Goal: Task Accomplishment & Management: Complete application form

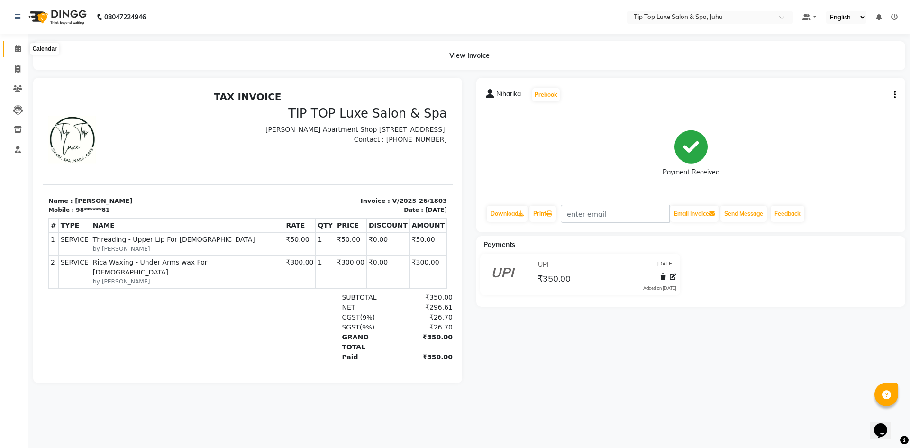
drag, startPoint x: 14, startPoint y: 47, endPoint x: 18, endPoint y: 52, distance: 6.4
click at [14, 47] on span at bounding box center [17, 49] width 17 height 11
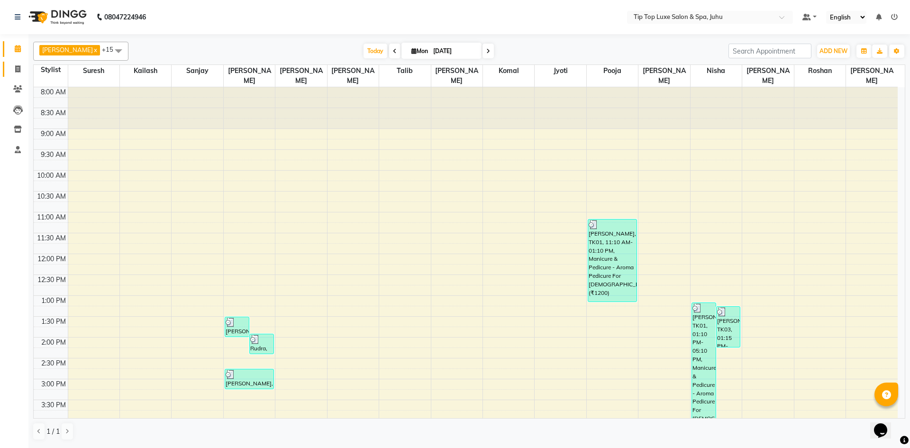
scroll to position [183, 0]
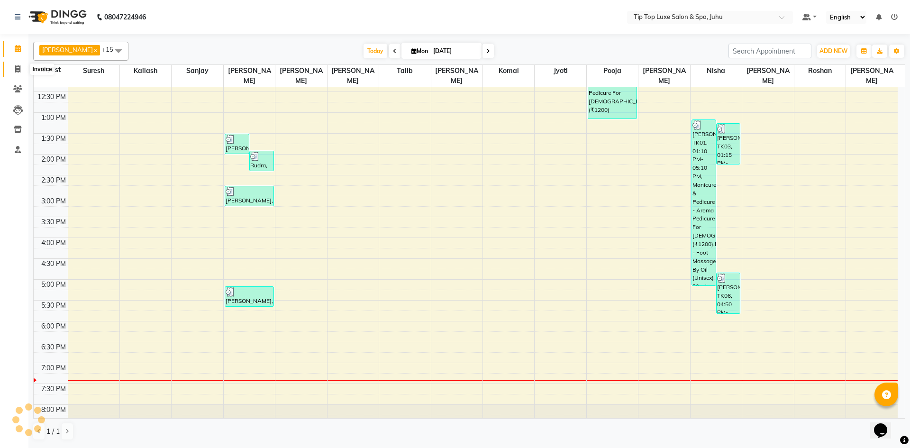
click at [15, 67] on icon at bounding box center [17, 68] width 5 height 7
select select "service"
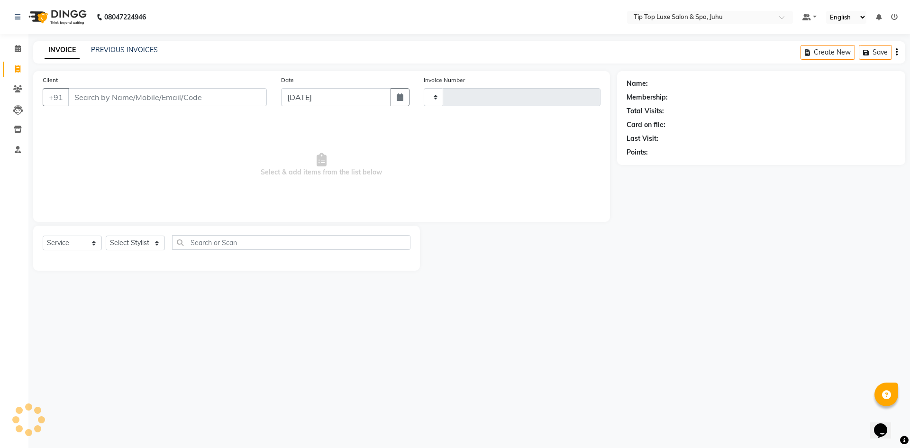
type input "1804"
select select "8298"
click at [23, 49] on span at bounding box center [17, 49] width 17 height 11
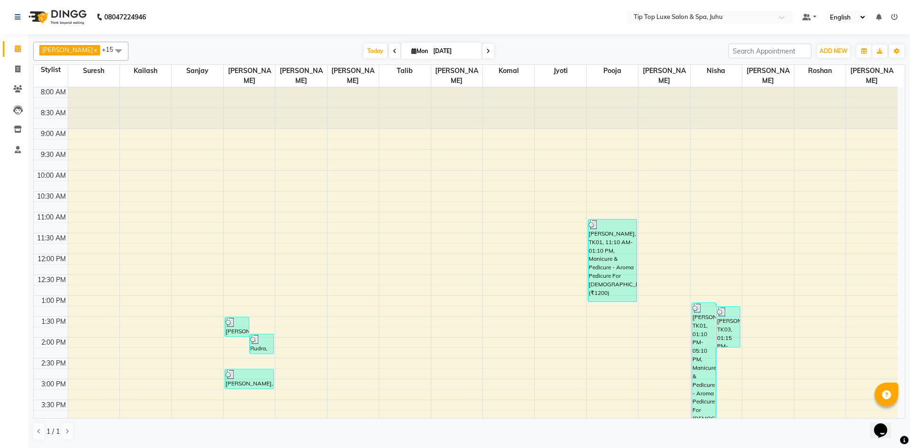
drag, startPoint x: 908, startPoint y: 124, endPoint x: 909, endPoint y: 215, distance: 91.0
click at [910, 215] on div "[PERSON_NAME] x Jyoti x Kailash x [PERSON_NAME] x Nisha x Pooja x [PERSON_NAME]…" at bounding box center [469, 240] width 882 height 412
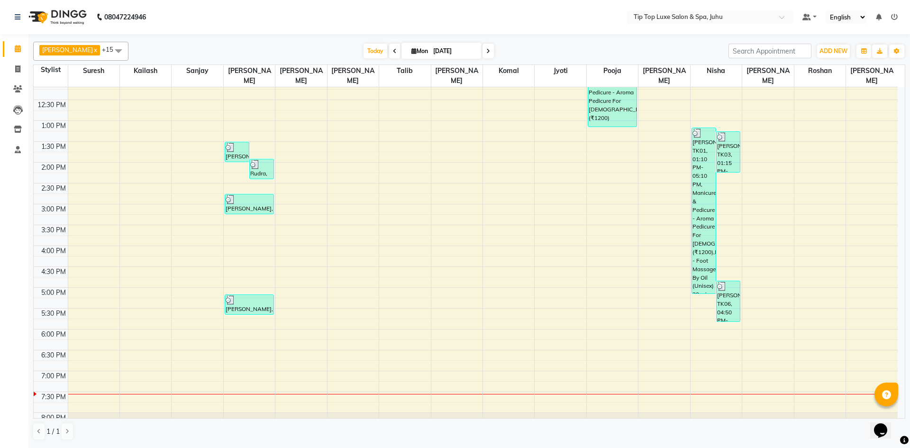
scroll to position [173, 0]
click at [15, 67] on icon at bounding box center [17, 68] width 5 height 7
select select "8298"
select select "service"
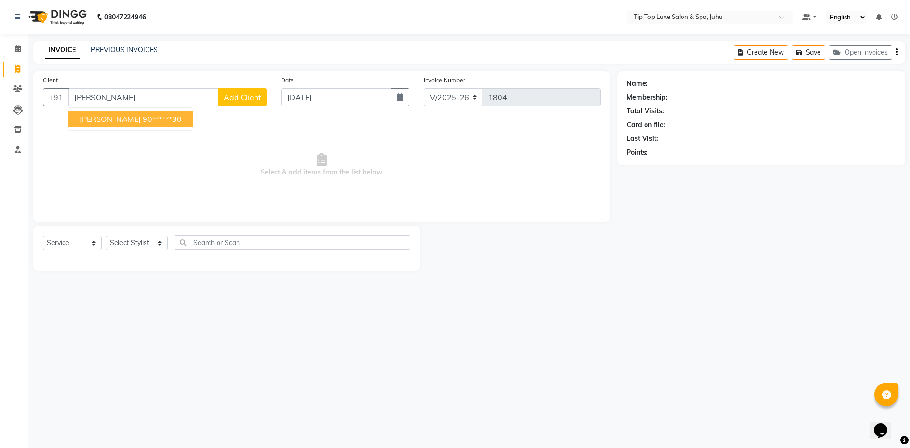
click at [115, 114] on button "[PERSON_NAME] 90******30" at bounding box center [130, 118] width 125 height 15
type input "90******30"
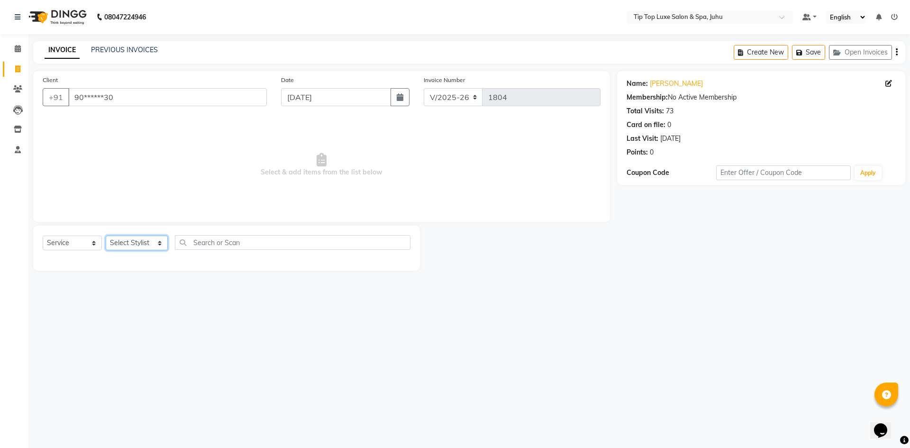
click at [131, 242] on select "Select Stylist [PERSON_NAME] admin [PERSON_NAME] creado ANAO [PERSON_NAME] Jyot…" at bounding box center [137, 243] width 62 height 15
select select "82323"
click at [106, 236] on select "Select Stylist [PERSON_NAME] admin [PERSON_NAME] creado ANAO [PERSON_NAME] Jyot…" at bounding box center [137, 243] width 62 height 15
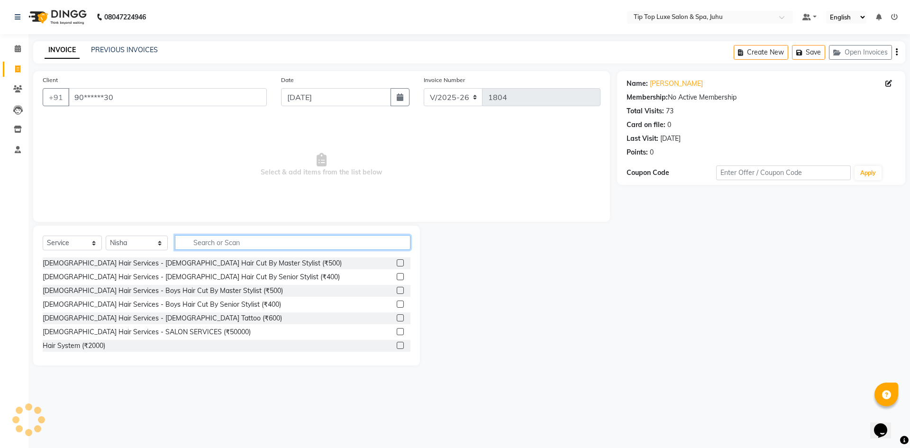
click at [262, 237] on input "text" at bounding box center [293, 242] width 236 height 15
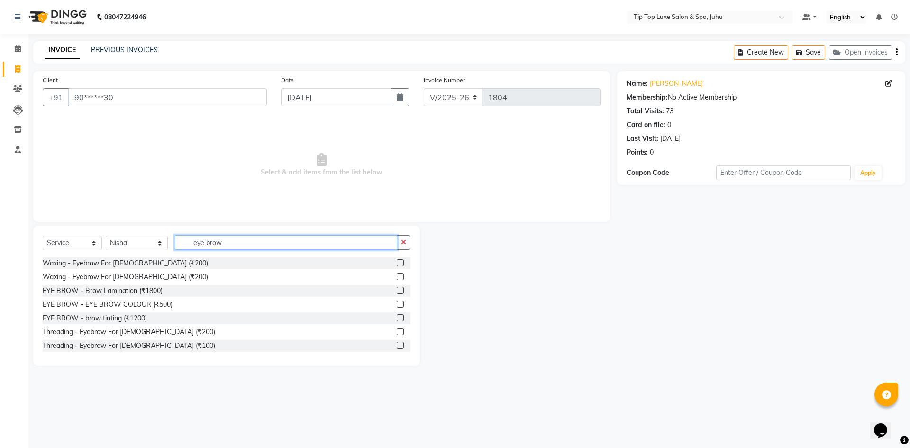
type input "eye brow"
click at [397, 344] on label at bounding box center [400, 345] width 7 height 7
click at [397, 344] on input "checkbox" at bounding box center [400, 346] width 6 height 6
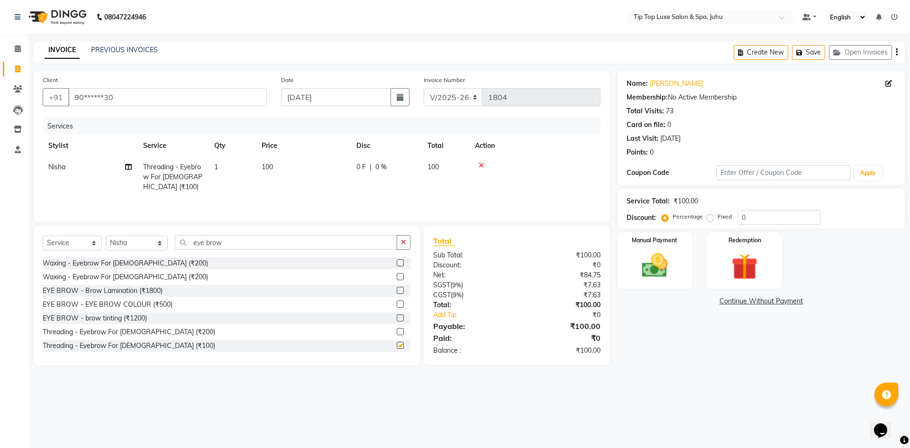
checkbox input "false"
drag, startPoint x: 661, startPoint y: 285, endPoint x: 665, endPoint y: 272, distance: 13.3
click at [661, 279] on div "Manual Payment" at bounding box center [654, 260] width 79 height 58
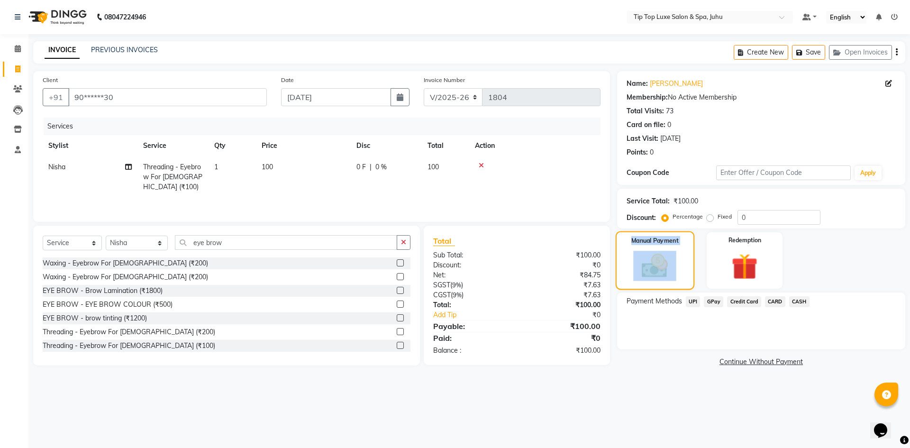
drag, startPoint x: 665, startPoint y: 272, endPoint x: 674, endPoint y: 284, distance: 14.6
click at [666, 272] on img at bounding box center [654, 266] width 43 height 30
click at [694, 339] on div "Payment Methods UPI GPay Credit Card CARD CASH" at bounding box center [761, 320] width 288 height 57
click at [697, 300] on span "UPI" at bounding box center [693, 301] width 15 height 11
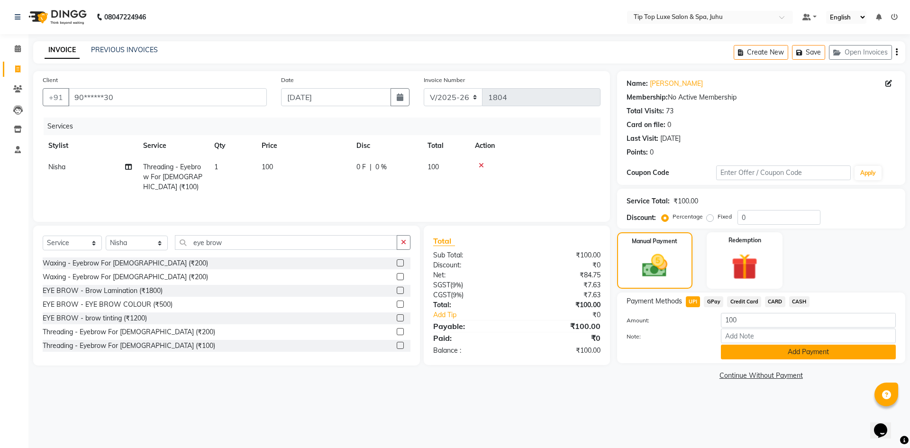
click at [743, 351] on button "Add Payment" at bounding box center [808, 352] width 175 height 15
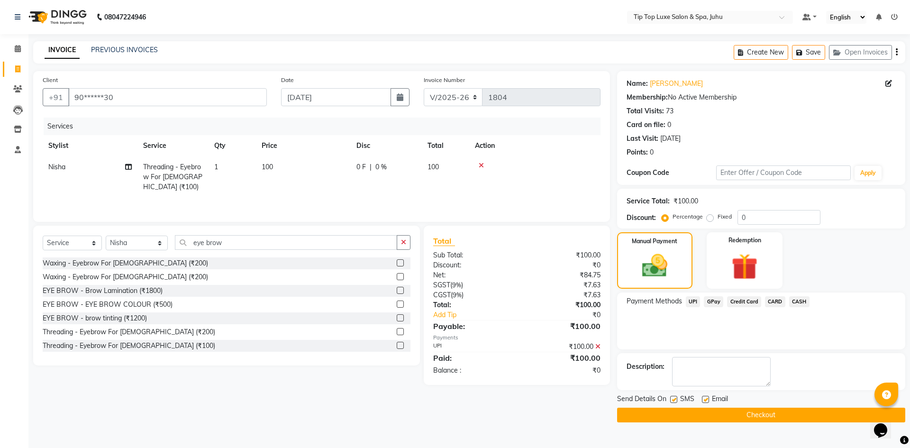
click at [706, 413] on button "Checkout" at bounding box center [761, 415] width 288 height 15
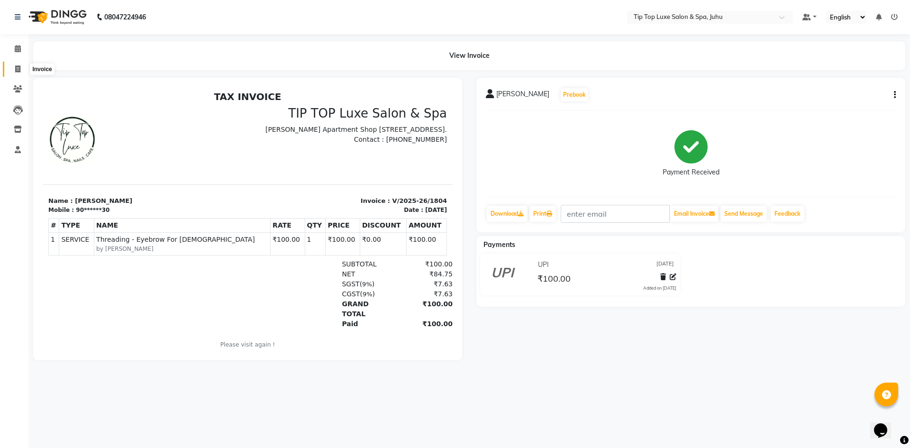
click at [26, 67] on span at bounding box center [17, 69] width 17 height 11
select select "8298"
select select "service"
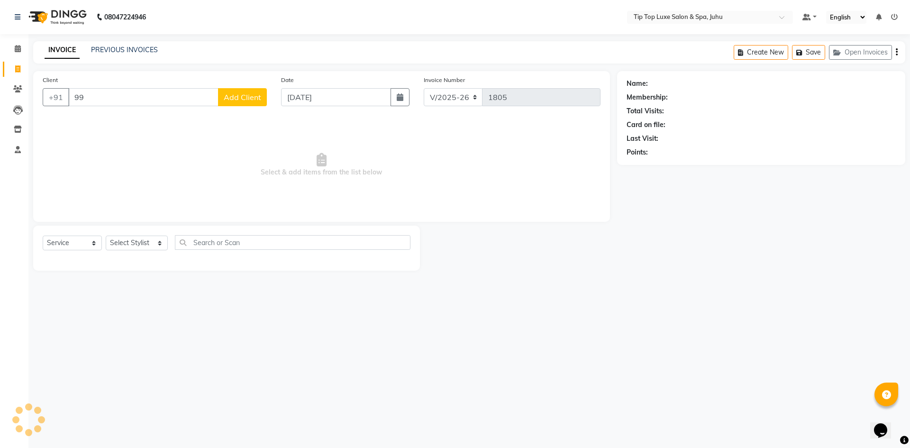
type input "9"
click at [110, 119] on ngb-highlight "99******66" at bounding box center [128, 118] width 39 height 9
type input "99******66"
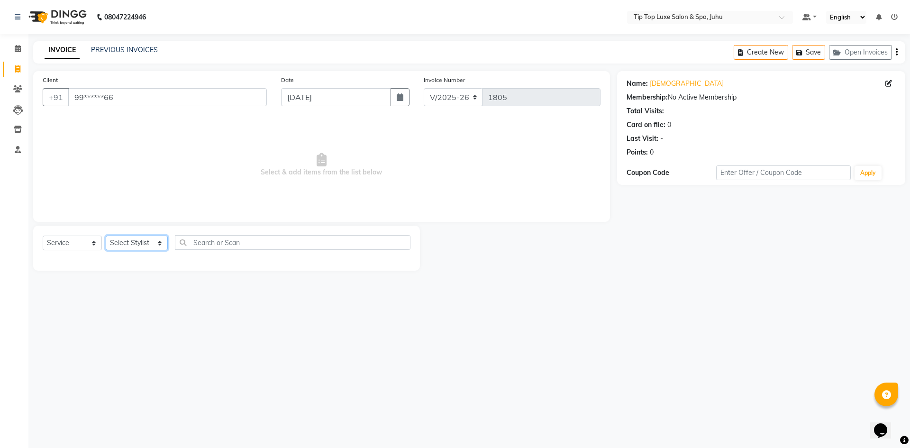
click at [154, 246] on select "Select Stylist [PERSON_NAME] admin [PERSON_NAME] creado ANAO [PERSON_NAME] Jyot…" at bounding box center [137, 243] width 62 height 15
select select "82313"
click at [106, 236] on select "Select Stylist [PERSON_NAME] admin [PERSON_NAME] creado ANAO [PERSON_NAME] Jyot…" at bounding box center [137, 243] width 62 height 15
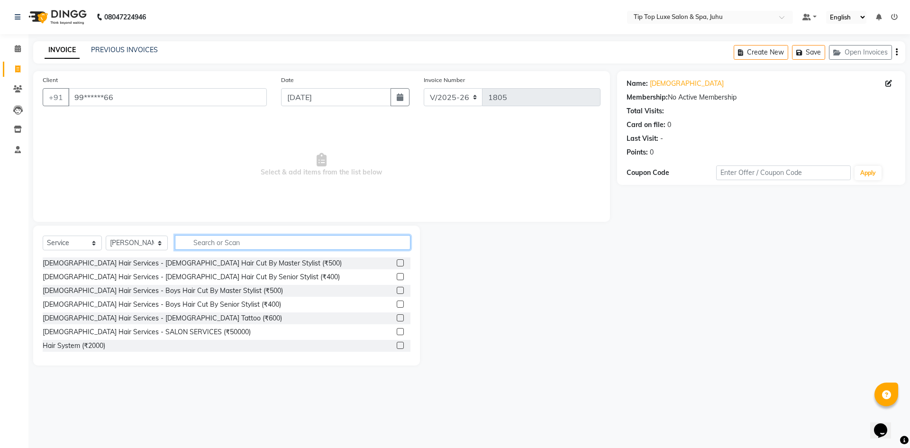
click at [250, 243] on input "text" at bounding box center [293, 242] width 236 height 15
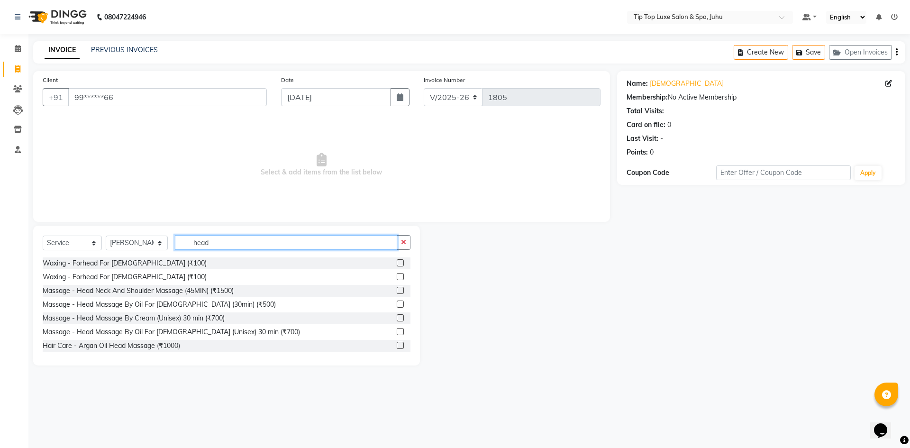
type input "head"
click at [397, 304] on label at bounding box center [400, 304] width 7 height 7
click at [397, 304] on input "checkbox" at bounding box center [400, 304] width 6 height 6
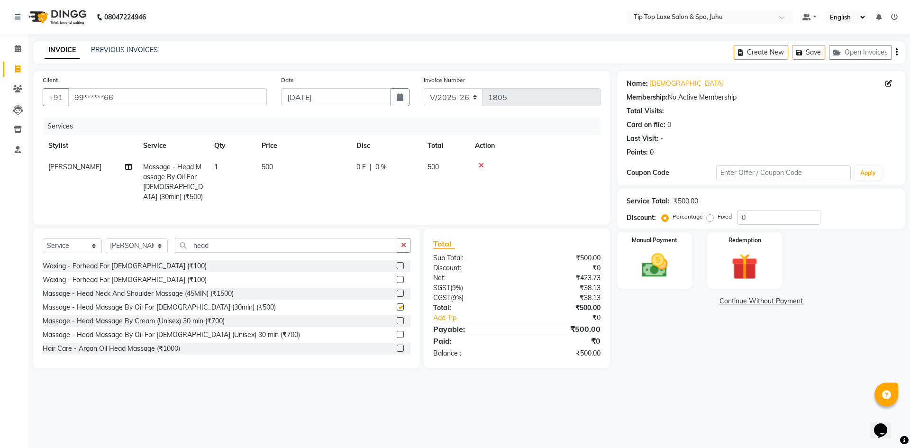
checkbox input "false"
click at [400, 245] on div "Select Service Product Membership Package Voucher Prepaid Gift Card Select Styl…" at bounding box center [226, 298] width 387 height 140
click at [400, 251] on button "button" at bounding box center [404, 245] width 14 height 15
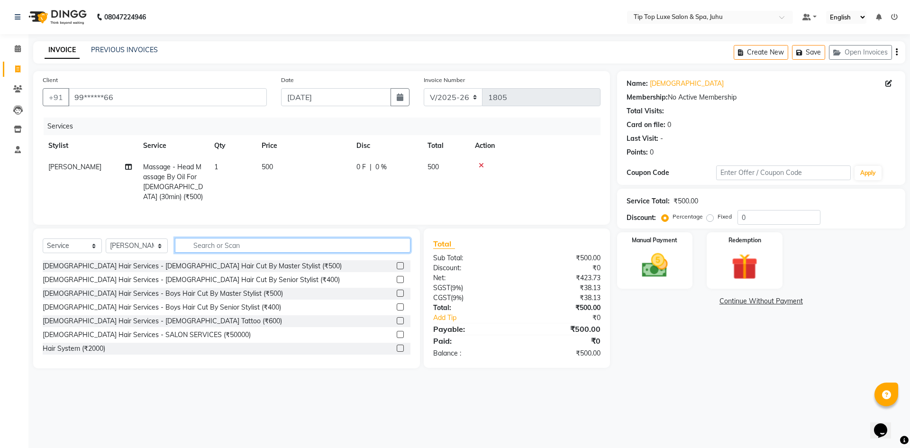
type input "c"
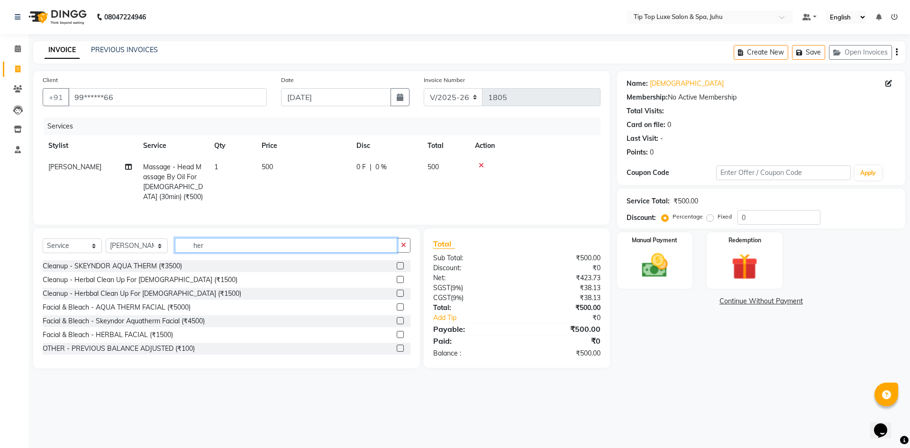
type input "her"
click at [397, 283] on label at bounding box center [400, 279] width 7 height 7
click at [397, 283] on input "checkbox" at bounding box center [400, 280] width 6 height 6
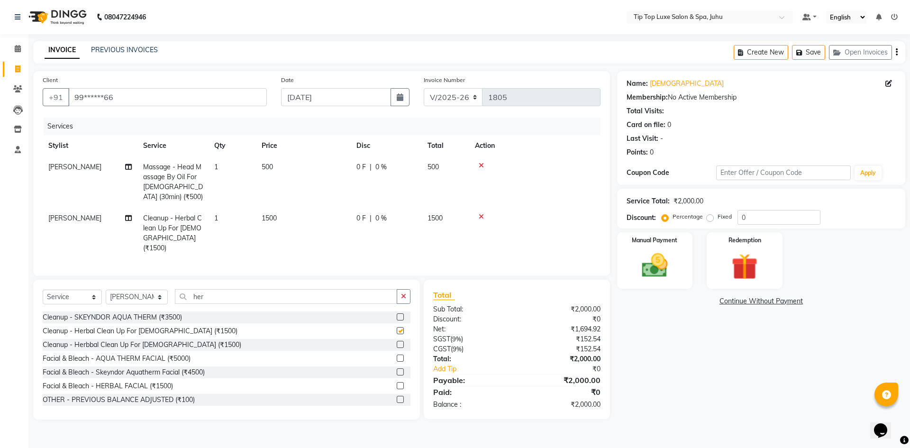
checkbox input "false"
click at [402, 293] on icon "button" at bounding box center [403, 296] width 5 height 7
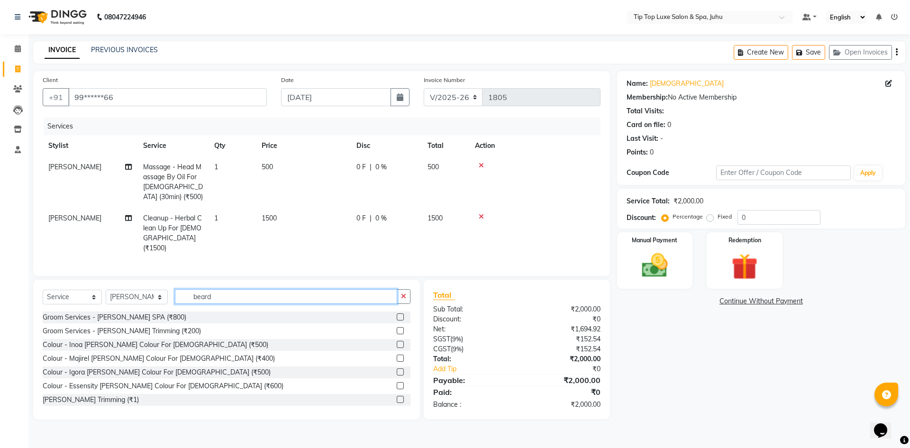
type input "beard"
click at [389, 329] on div "Groom Services - [PERSON_NAME] Trimming (₹200)" at bounding box center [227, 331] width 368 height 12
click at [397, 327] on label at bounding box center [400, 330] width 7 height 7
click at [397, 328] on input "checkbox" at bounding box center [400, 331] width 6 height 6
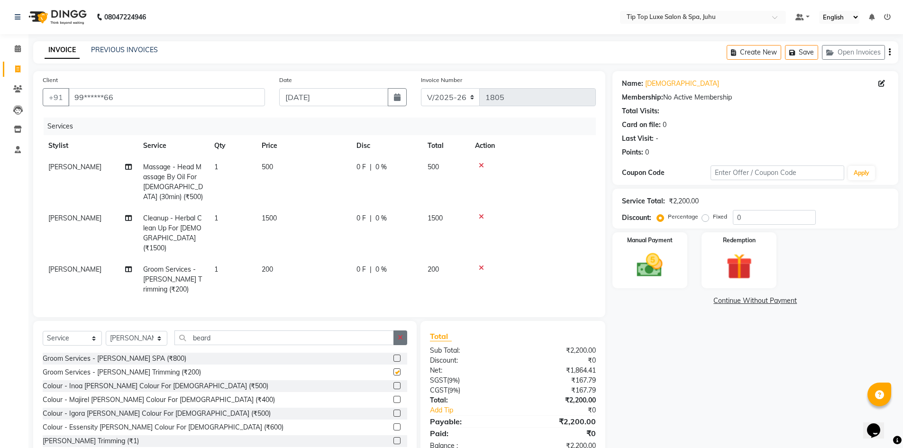
checkbox input "false"
click at [402, 334] on icon "button" at bounding box center [400, 337] width 5 height 7
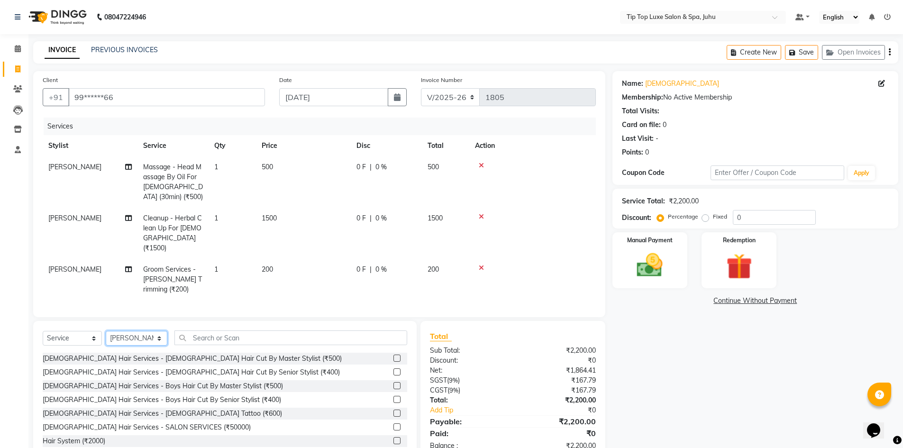
click at [143, 335] on select "Select Stylist [PERSON_NAME] admin [PERSON_NAME] creado ANAO [PERSON_NAME] Jyot…" at bounding box center [137, 338] width 62 height 15
select select "82317"
click at [106, 331] on select "Select Stylist [PERSON_NAME] admin [PERSON_NAME] creado ANAO [PERSON_NAME] Jyot…" at bounding box center [137, 338] width 62 height 15
click at [250, 338] on input "text" at bounding box center [290, 337] width 233 height 15
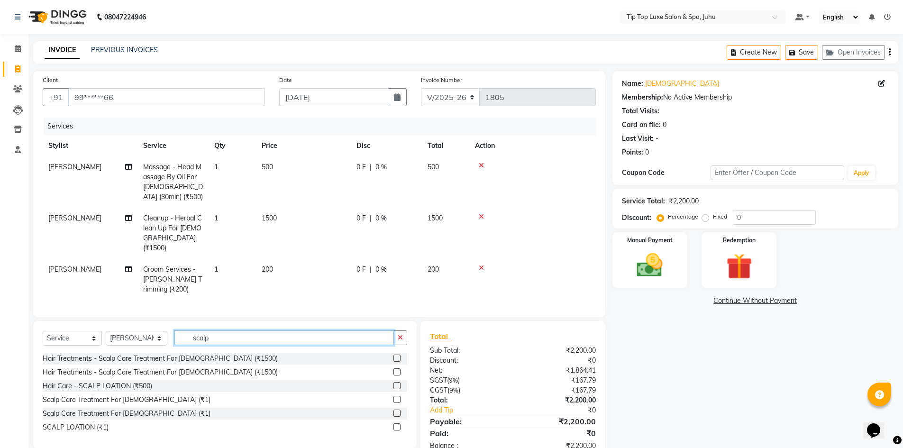
type input "scalp"
click at [396, 369] on label at bounding box center [396, 371] width 7 height 7
click at [396, 369] on input "checkbox" at bounding box center [396, 372] width 6 height 6
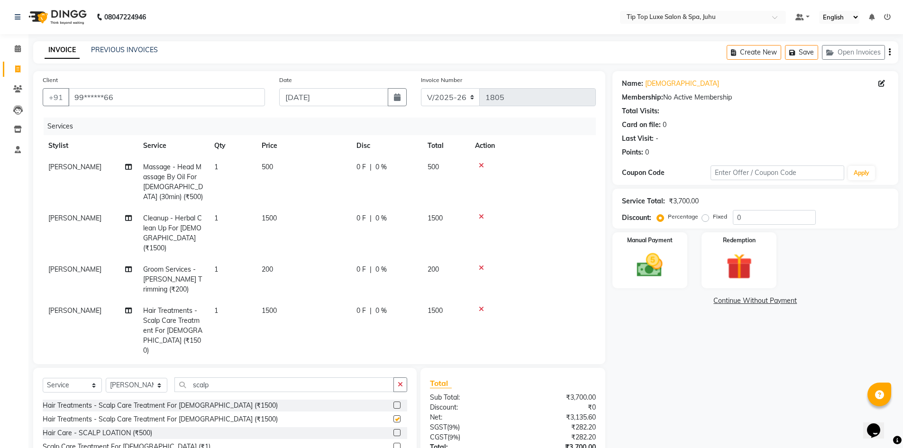
checkbox input "false"
click at [266, 306] on span "1500" at bounding box center [269, 310] width 15 height 9
select select "82317"
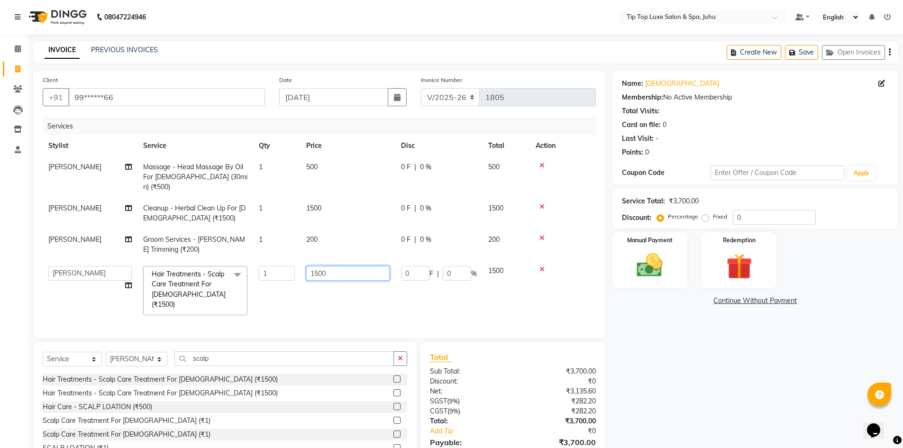
click at [315, 266] on input "1500" at bounding box center [347, 273] width 83 height 15
type input "2500"
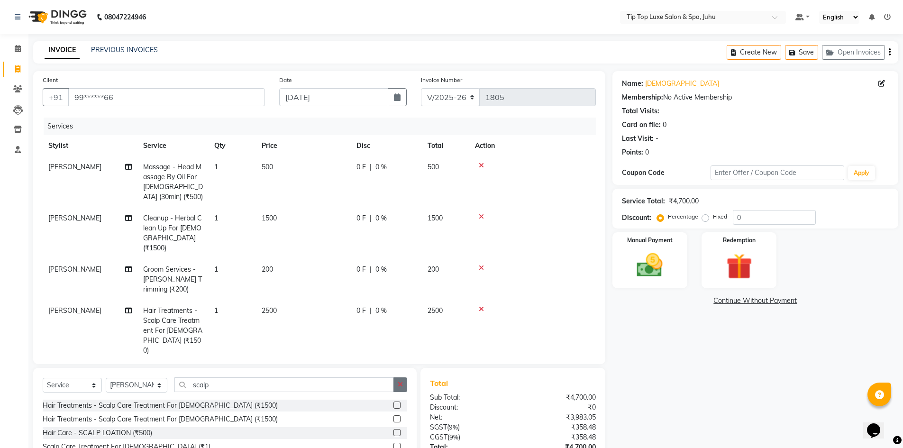
click at [402, 345] on div "Client +91 99******66 Date [DATE] Invoice Number V/2025 V/[PHONE_NUMBER] Servic…" at bounding box center [319, 289] width 586 height 436
click at [394, 387] on button "button" at bounding box center [400, 384] width 14 height 15
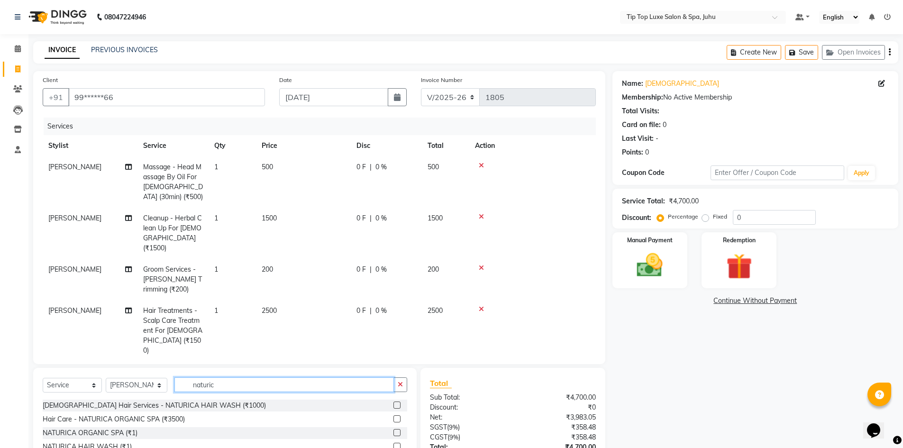
scroll to position [73, 0]
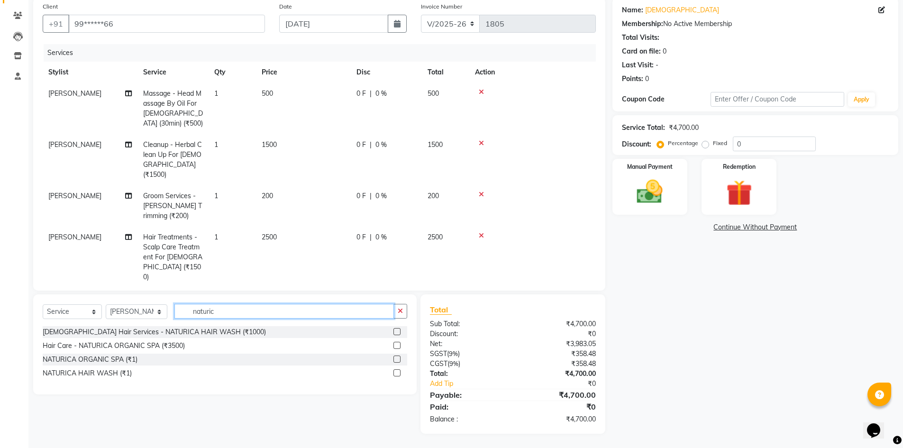
type input "naturic"
click at [395, 346] on label at bounding box center [396, 345] width 7 height 7
click at [395, 346] on input "checkbox" at bounding box center [396, 346] width 6 height 6
checkbox input "false"
click at [395, 306] on button "button" at bounding box center [400, 311] width 14 height 15
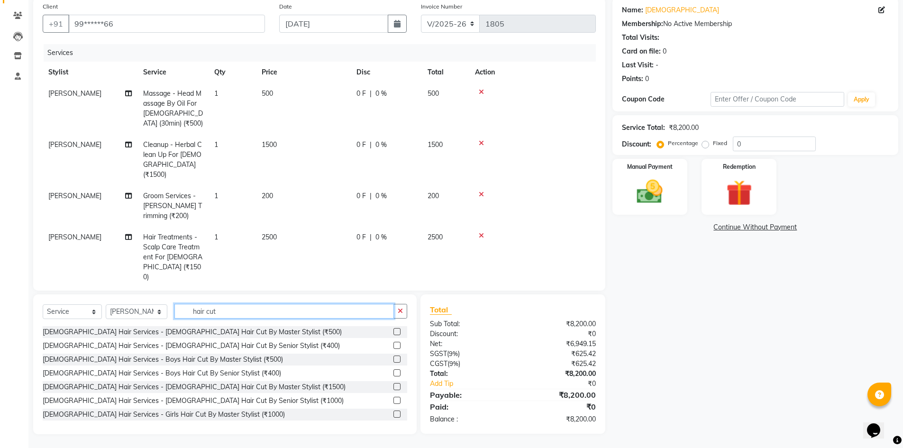
type input "hair cut"
click at [386, 401] on div "[DEMOGRAPHIC_DATA] Hair Services - [DEMOGRAPHIC_DATA] Hair Cut By Senior Stylis…" at bounding box center [225, 401] width 365 height 12
drag, startPoint x: 388, startPoint y: 397, endPoint x: 382, endPoint y: 407, distance: 11.7
click at [393, 398] on label at bounding box center [396, 400] width 7 height 7
click at [393, 398] on input "checkbox" at bounding box center [396, 401] width 6 height 6
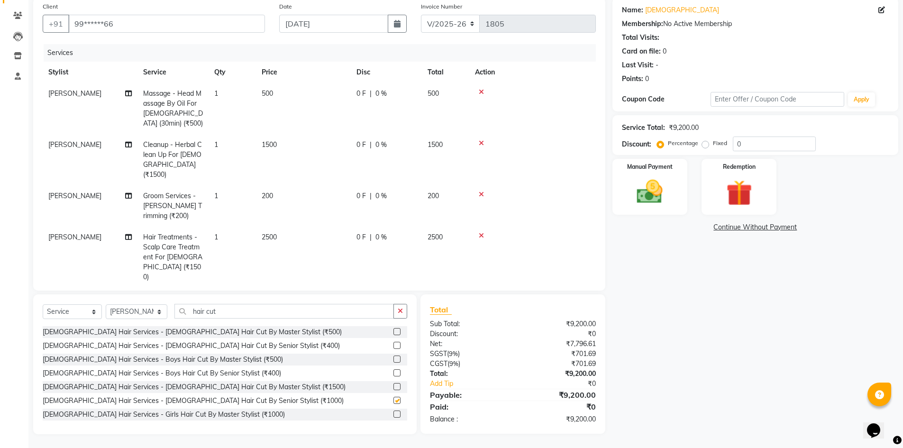
checkbox input "false"
click at [403, 310] on button "button" at bounding box center [400, 311] width 14 height 15
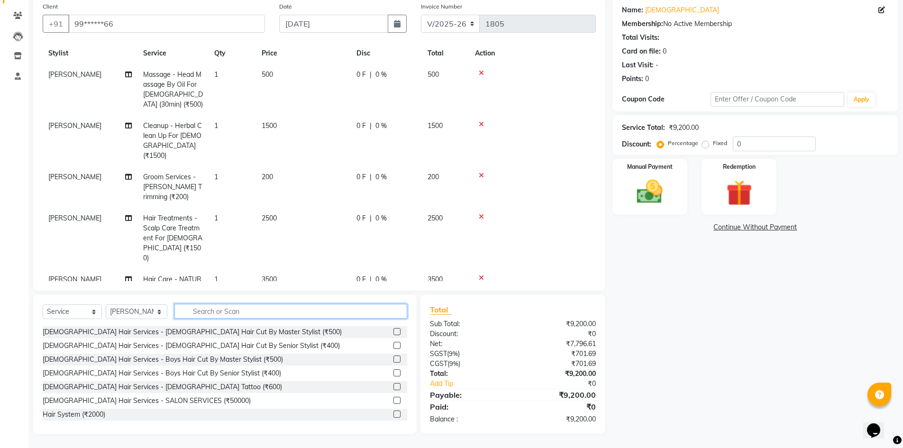
scroll to position [94, 0]
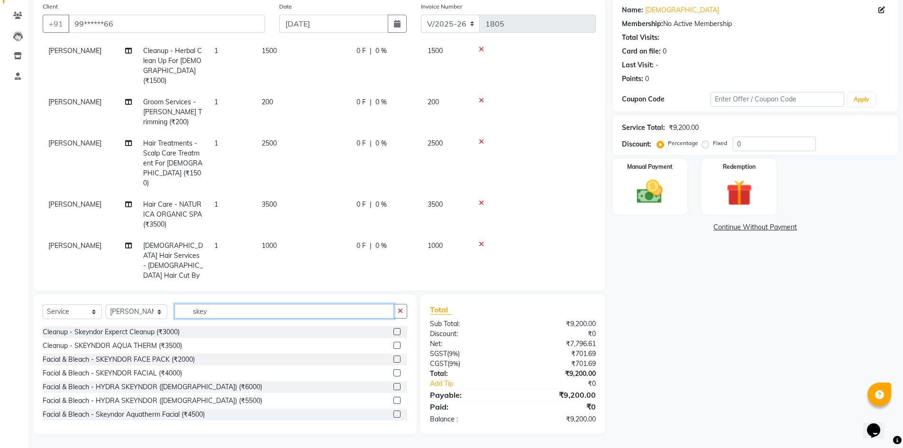
type input "skey"
click at [393, 331] on label at bounding box center [396, 331] width 7 height 7
click at [393, 331] on input "checkbox" at bounding box center [396, 332] width 6 height 6
checkbox input "false"
click at [640, 174] on div "Manual Payment" at bounding box center [650, 187] width 78 height 58
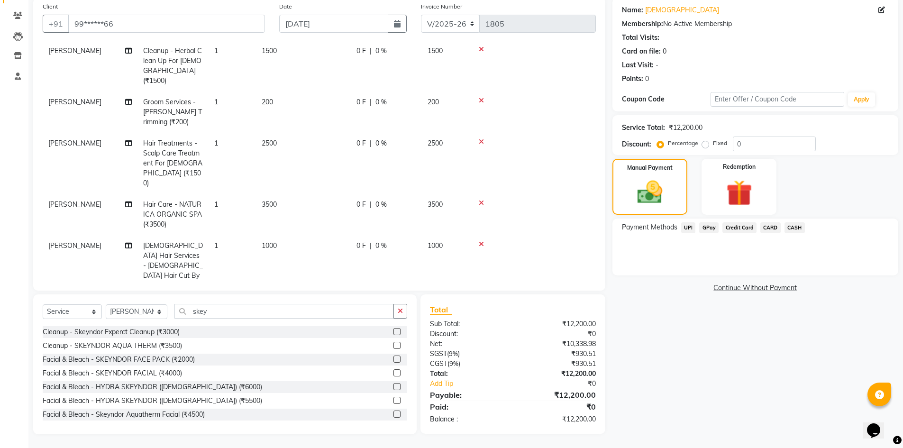
click at [686, 226] on span "UPI" at bounding box center [688, 227] width 15 height 11
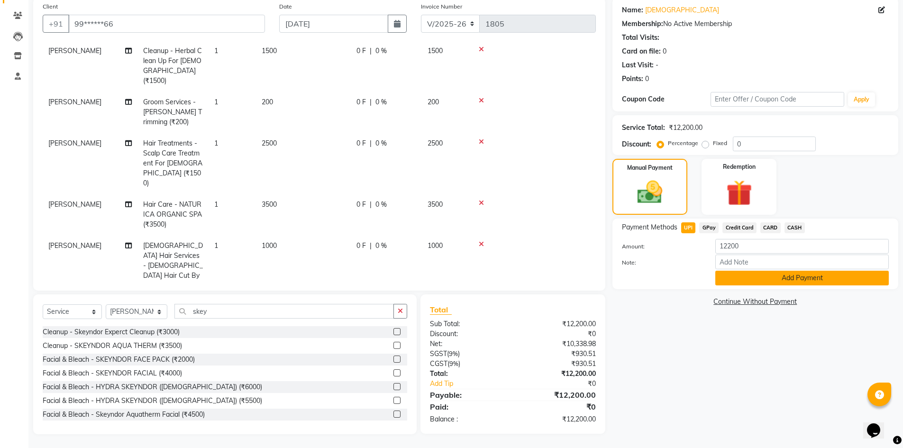
click at [737, 274] on button "Add Payment" at bounding box center [802, 278] width 174 height 15
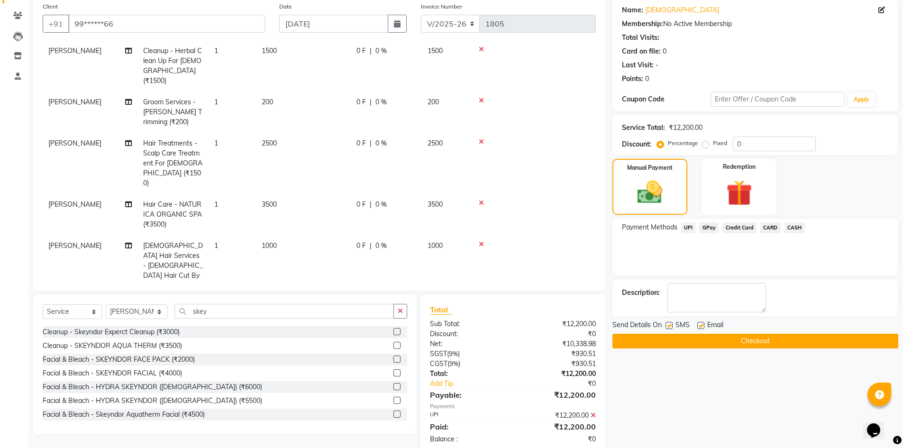
click at [745, 338] on button "Checkout" at bounding box center [755, 341] width 286 height 15
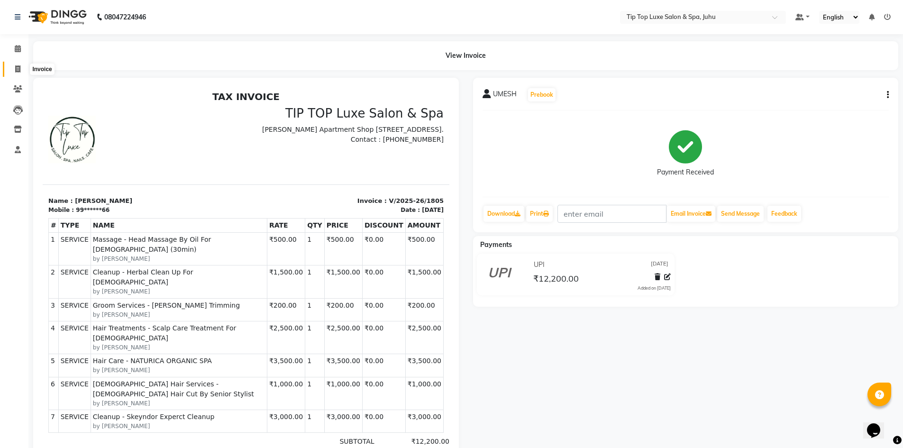
click at [18, 64] on span at bounding box center [17, 69] width 17 height 11
select select "8298"
select select "service"
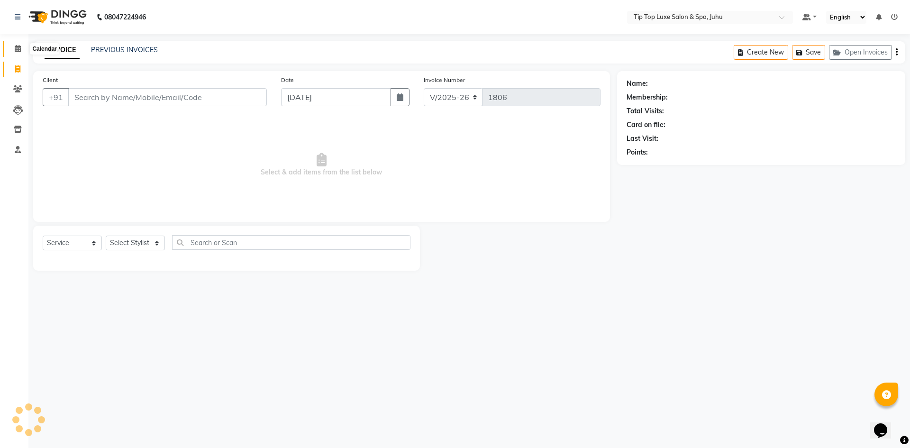
click at [19, 48] on icon at bounding box center [18, 48] width 6 height 7
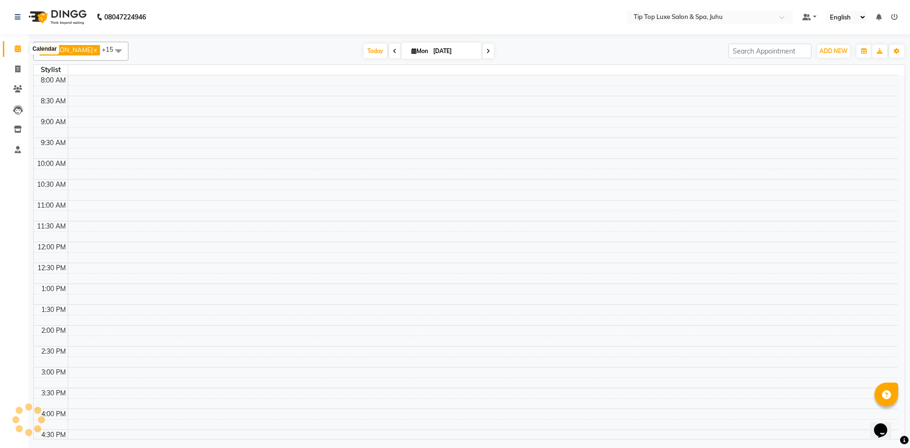
click at [16, 49] on icon at bounding box center [18, 48] width 6 height 7
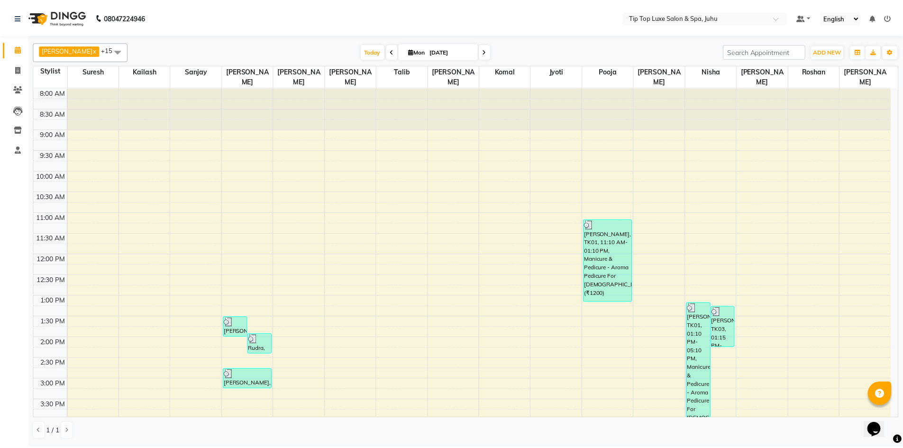
scroll to position [201, 0]
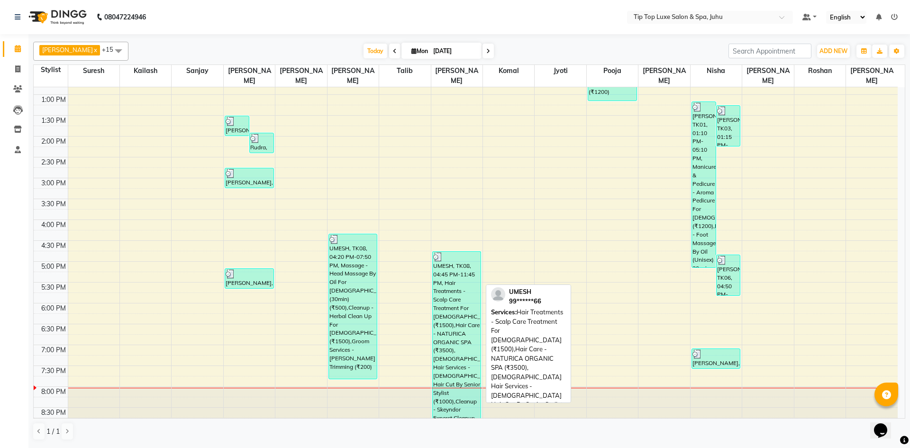
click at [440, 332] on div "UMESH, TK08, 04:45 PM-11:45 PM, Hair Treatments - Scalp Care Treatment For [DEM…" at bounding box center [457, 340] width 48 height 176
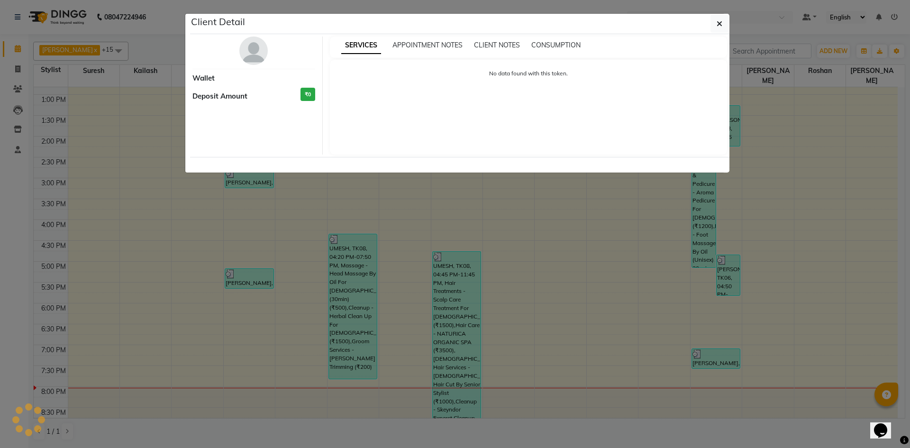
click at [440, 332] on ngb-modal-window "Client Detail Wallet Deposit Amount ₹0 SERVICES APPOINTMENT NOTES CLIENT NOTES …" at bounding box center [455, 224] width 910 height 448
select select "3"
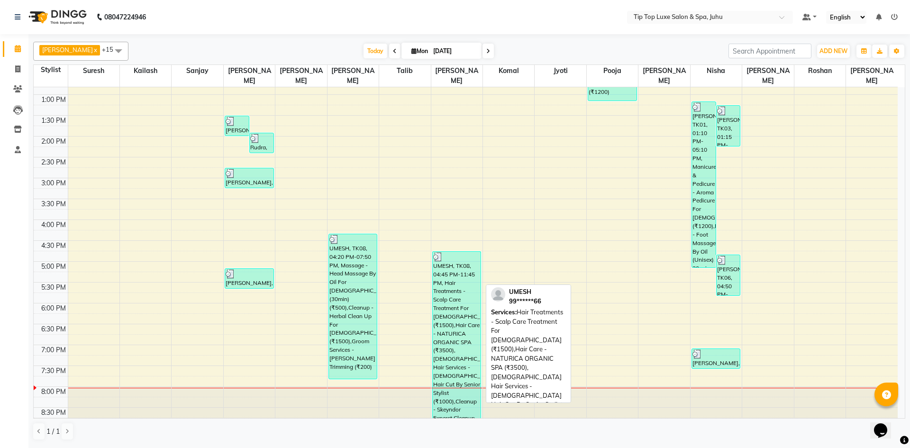
click at [461, 337] on div "UMESH, TK08, 04:45 PM-11:45 PM, Hair Treatments - Scalp Care Treatment For [DEM…" at bounding box center [457, 340] width 48 height 176
select select "3"
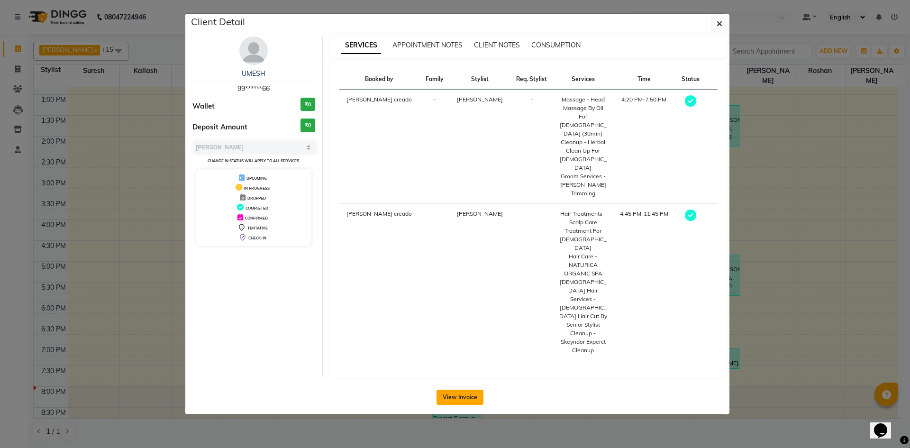
click at [464, 390] on button "View Invoice" at bounding box center [460, 397] width 47 height 15
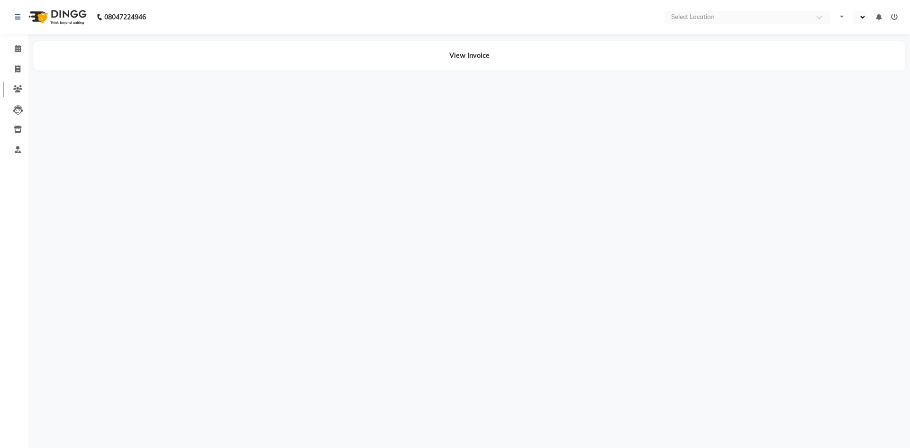
select select "en"
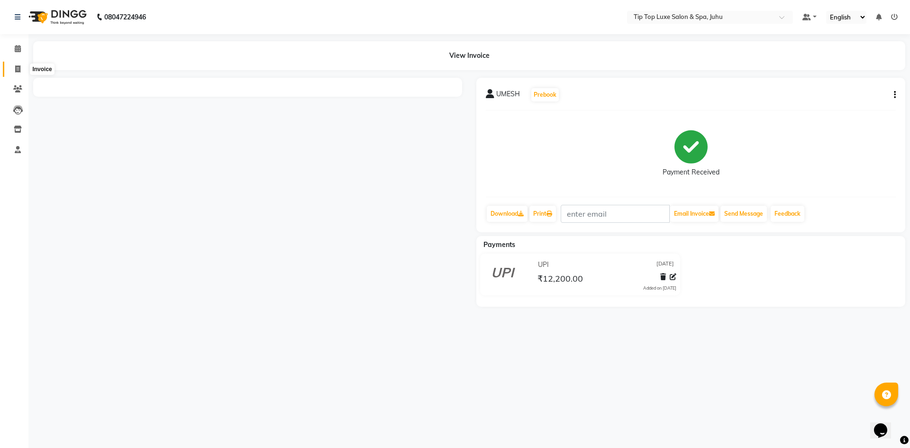
click at [18, 68] on icon at bounding box center [17, 68] width 5 height 7
select select "8298"
select select "service"
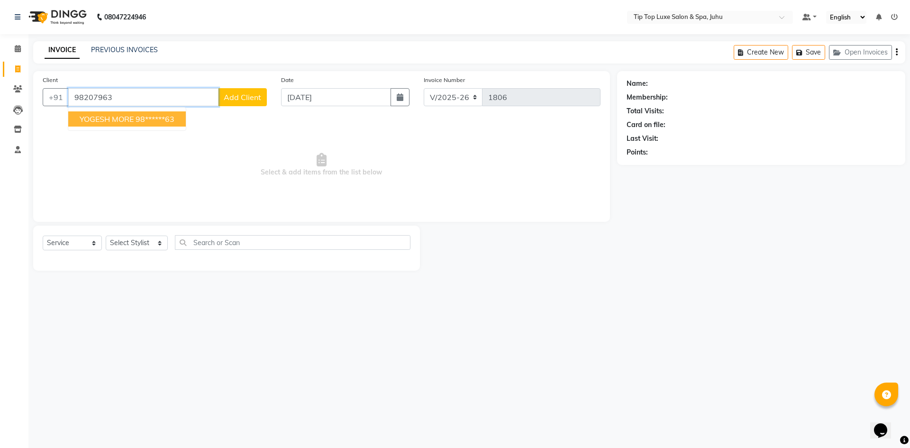
click at [181, 125] on button "YOGESH MORE 98******63" at bounding box center [127, 118] width 118 height 15
type input "98******63"
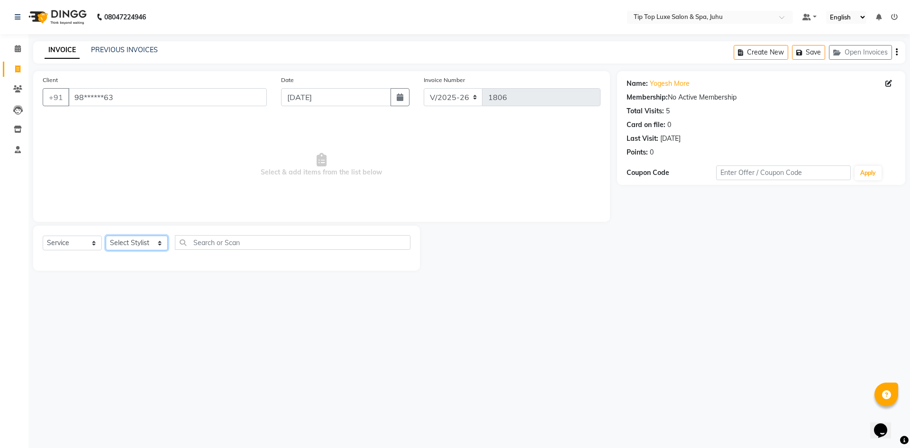
drag, startPoint x: 157, startPoint y: 246, endPoint x: 156, endPoint y: 241, distance: 4.8
click at [157, 246] on select "Select Stylist [PERSON_NAME] admin [PERSON_NAME] creado ANAO [PERSON_NAME] Jyot…" at bounding box center [137, 243] width 62 height 15
select select "82312"
click at [106, 236] on select "Select Stylist [PERSON_NAME] admin [PERSON_NAME] creado ANAO [PERSON_NAME] Jyot…" at bounding box center [137, 243] width 62 height 15
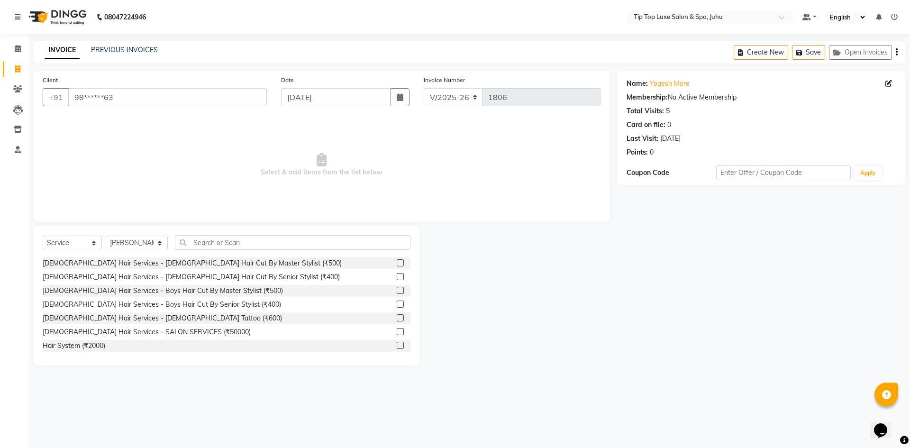
click at [397, 259] on label at bounding box center [400, 262] width 7 height 7
click at [397, 260] on input "checkbox" at bounding box center [400, 263] width 6 height 6
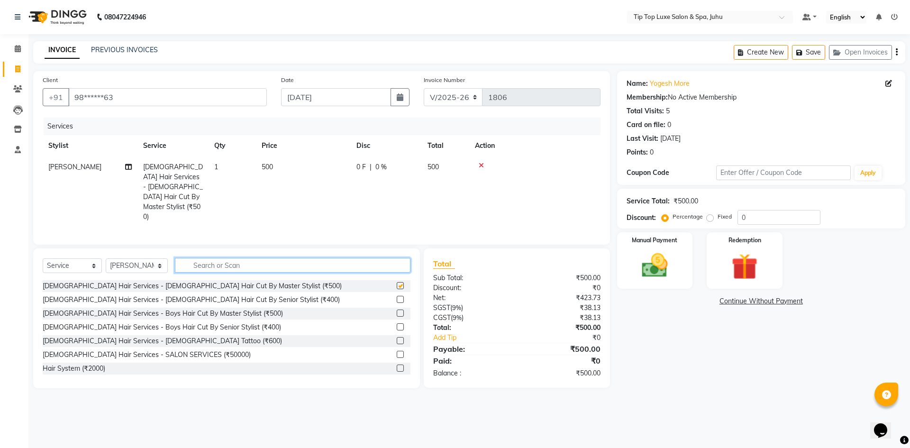
click at [368, 258] on input "text" at bounding box center [293, 265] width 236 height 15
checkbox input "false"
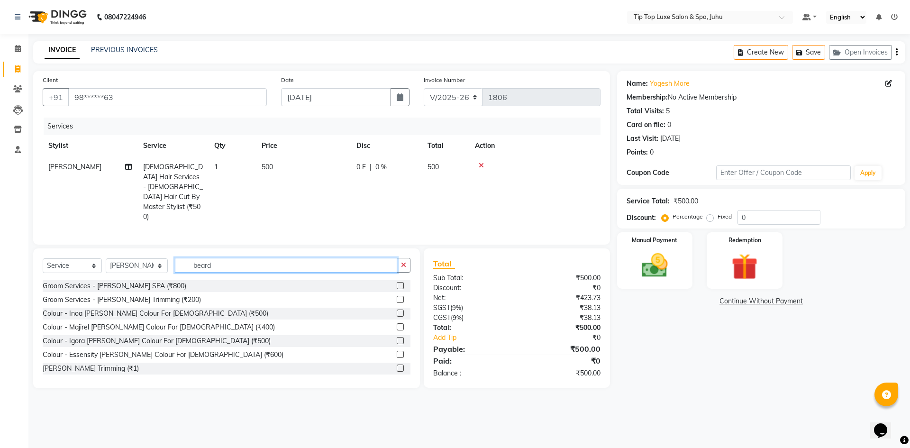
type input "beard"
click at [397, 296] on label at bounding box center [400, 299] width 7 height 7
click at [397, 297] on input "checkbox" at bounding box center [400, 300] width 6 height 6
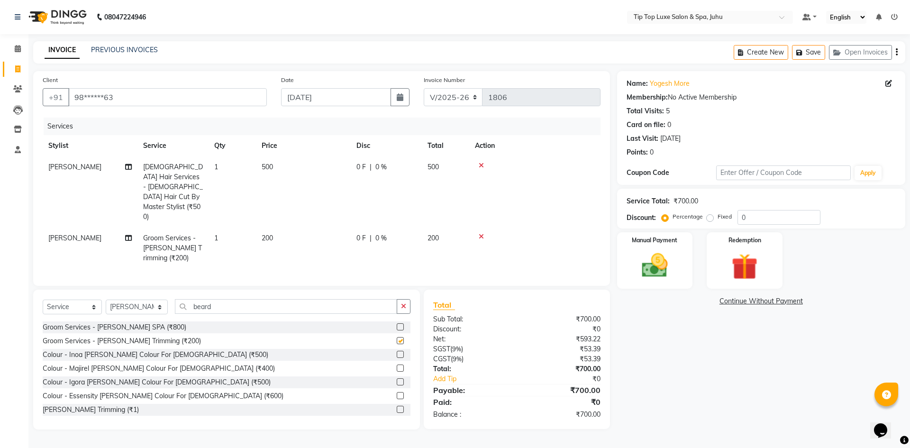
checkbox input "false"
click at [658, 260] on img at bounding box center [655, 265] width 44 height 31
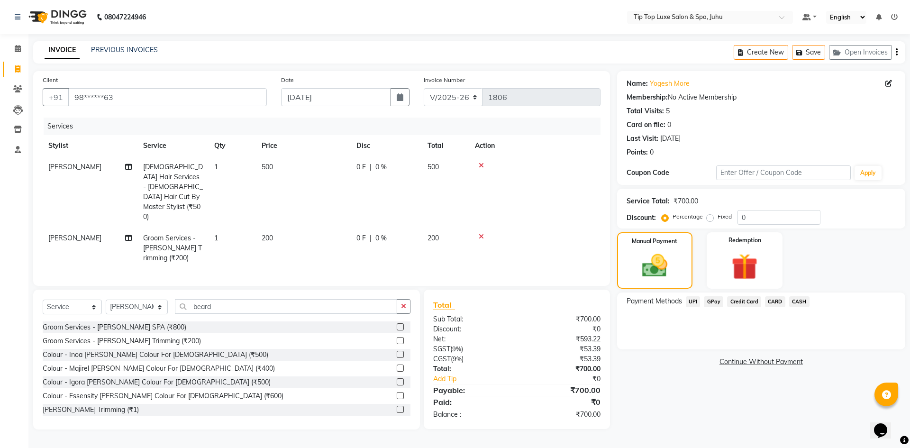
click at [687, 302] on span "UPI" at bounding box center [693, 301] width 15 height 11
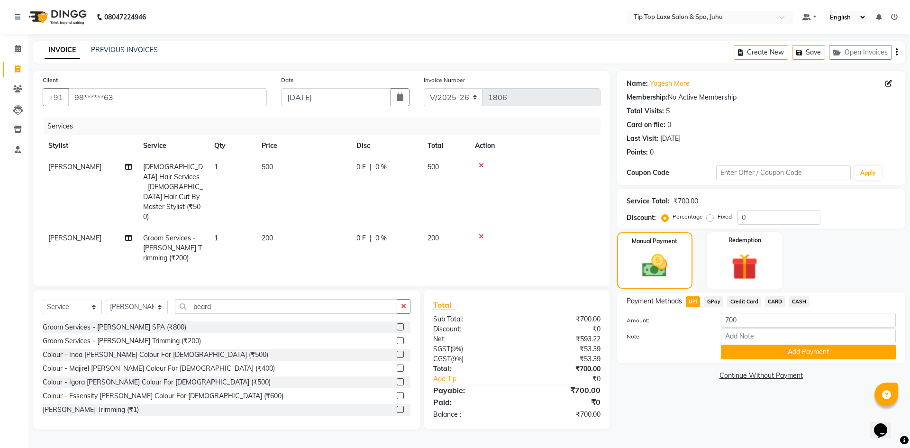
click at [740, 361] on div "Payment Methods UPI GPay Credit Card CARD CASH Amount: 700 Note: Add Payment" at bounding box center [761, 327] width 288 height 71
click at [747, 357] on button "Add Payment" at bounding box center [808, 352] width 175 height 15
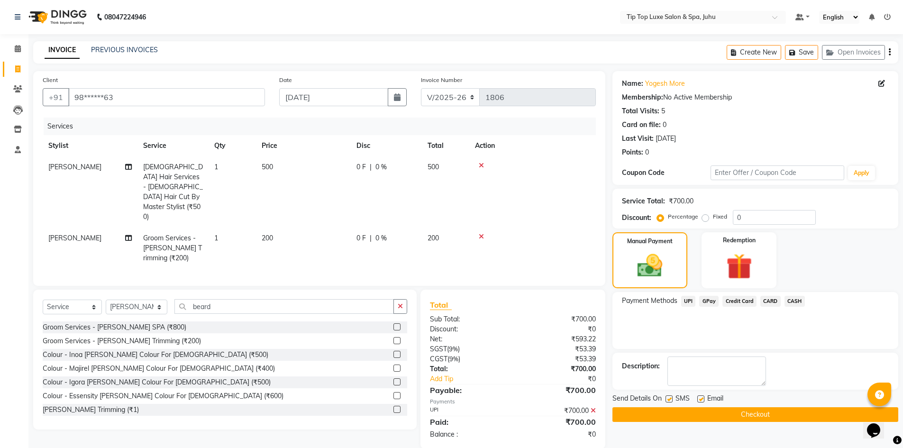
click at [724, 411] on button "Checkout" at bounding box center [755, 414] width 286 height 15
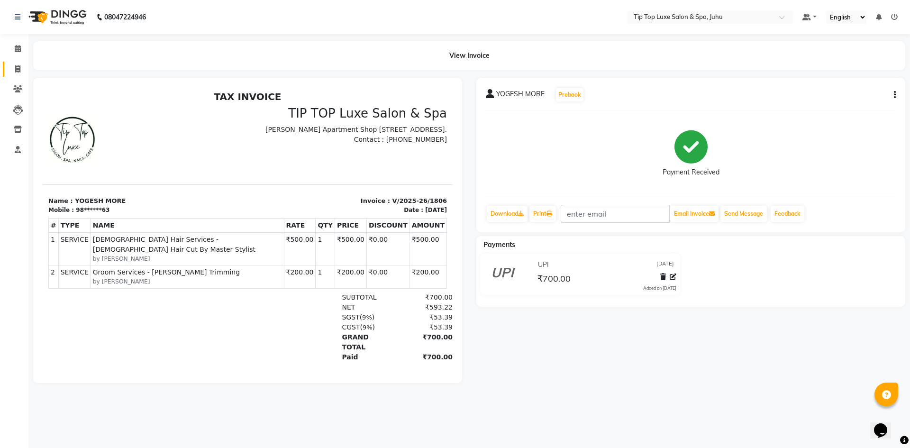
click at [19, 75] on link "Invoice" at bounding box center [14, 70] width 23 height 16
select select "8298"
select select "service"
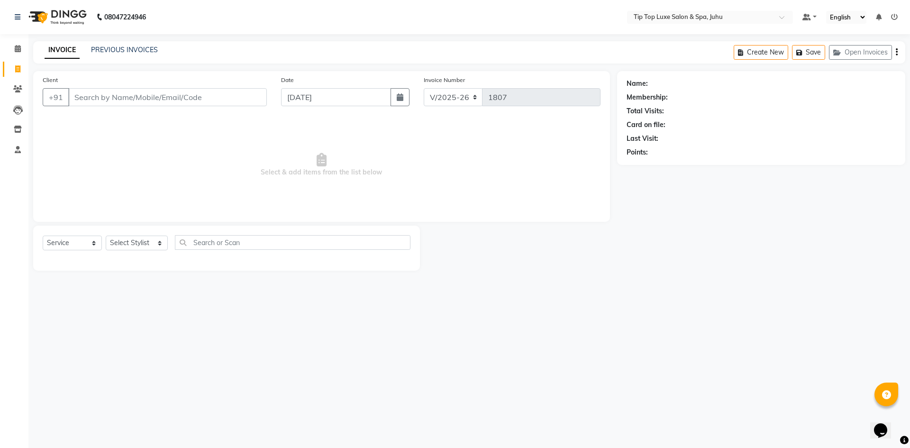
type input "h"
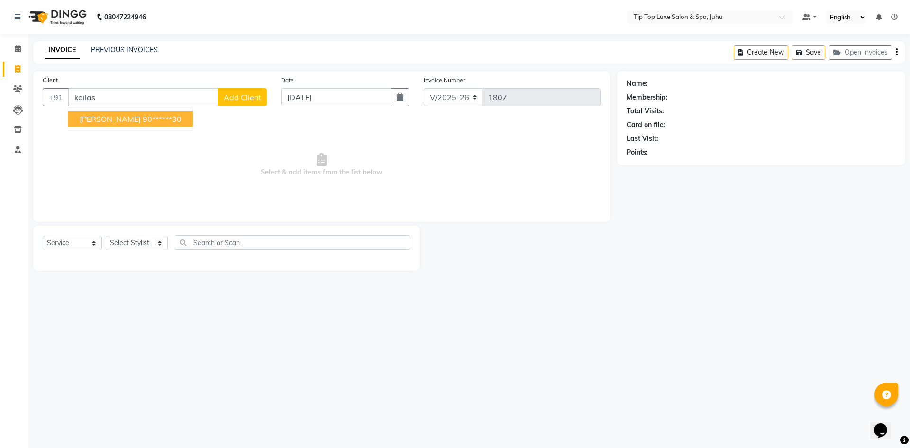
click at [102, 120] on span "[PERSON_NAME]" at bounding box center [110, 118] width 61 height 9
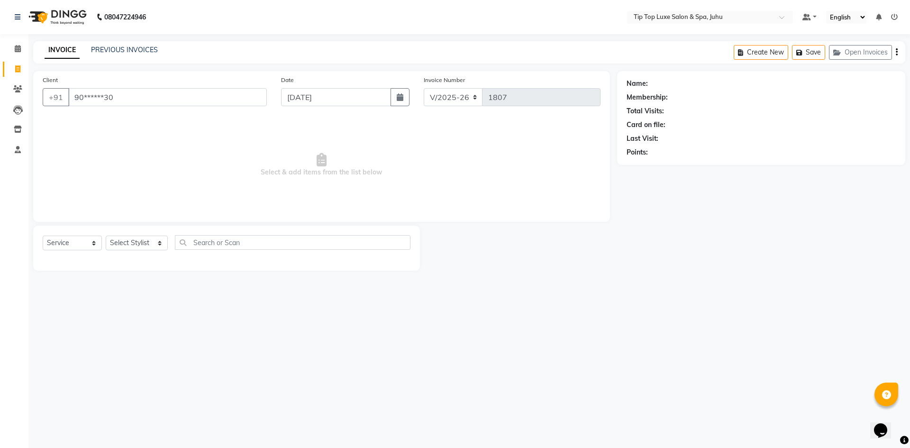
type input "90******30"
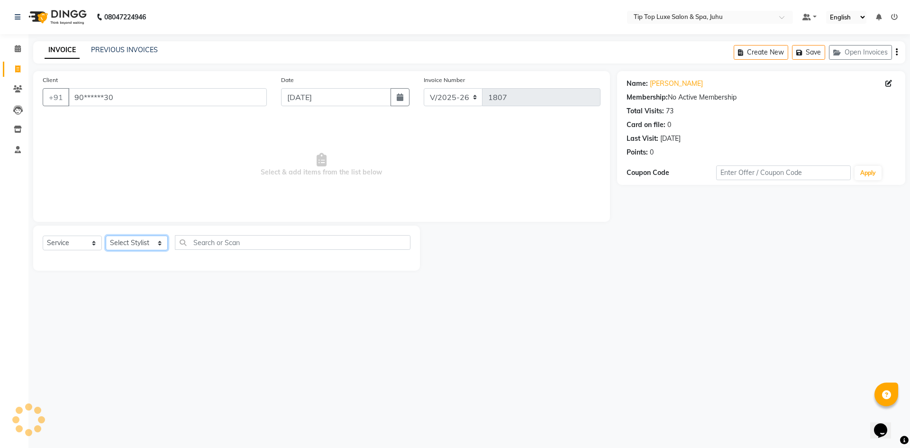
drag, startPoint x: 144, startPoint y: 241, endPoint x: 143, endPoint y: 236, distance: 4.8
click at [144, 241] on select "Select Stylist [PERSON_NAME] admin [PERSON_NAME] creado ANAO [PERSON_NAME] Jyot…" at bounding box center [137, 243] width 62 height 15
select select "82323"
click at [106, 236] on select "Select Stylist [PERSON_NAME] admin [PERSON_NAME] creado ANAO [PERSON_NAME] Jyot…" at bounding box center [137, 243] width 62 height 15
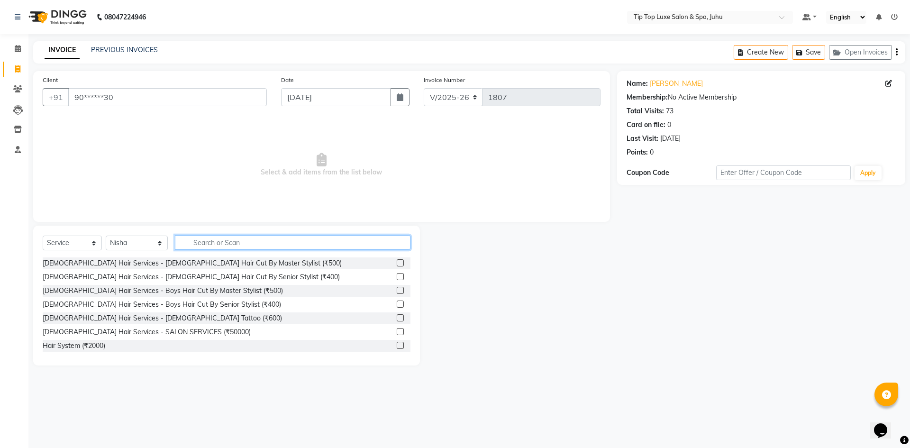
click at [230, 240] on input "text" at bounding box center [293, 242] width 236 height 15
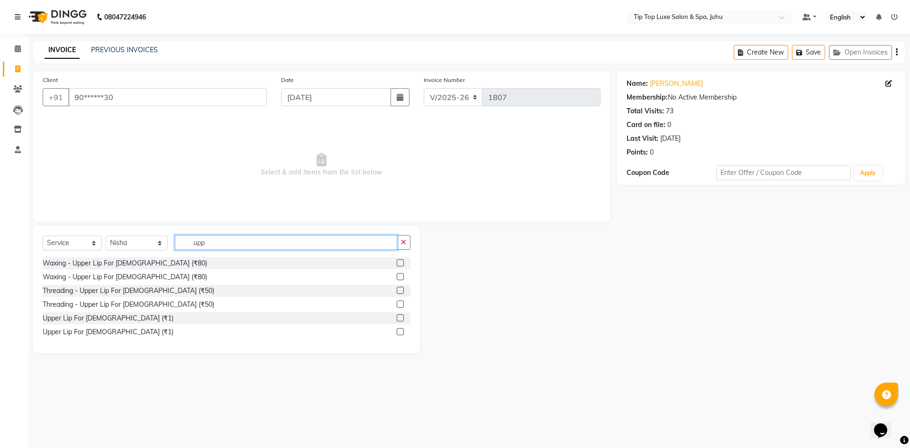
type input "upp"
click at [398, 304] on label at bounding box center [400, 304] width 7 height 7
click at [398, 304] on input "checkbox" at bounding box center [400, 304] width 6 height 6
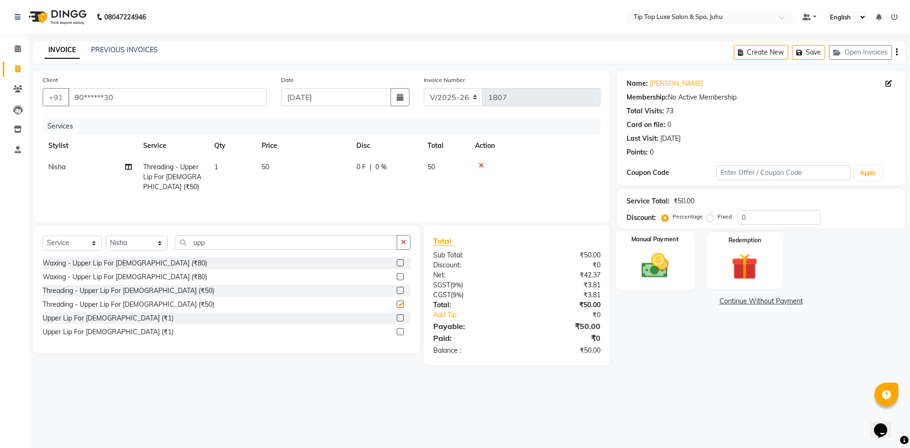
checkbox input "false"
click at [648, 248] on div "Manual Payment" at bounding box center [654, 260] width 79 height 58
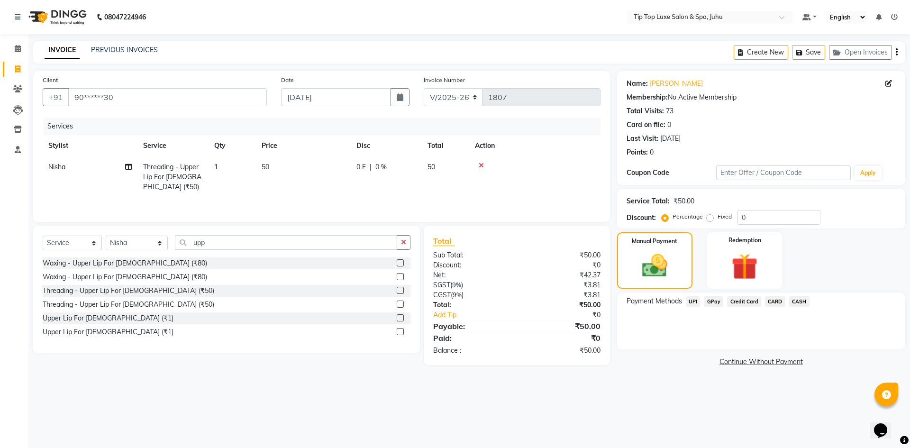
click at [691, 307] on span "UPI" at bounding box center [693, 301] width 15 height 11
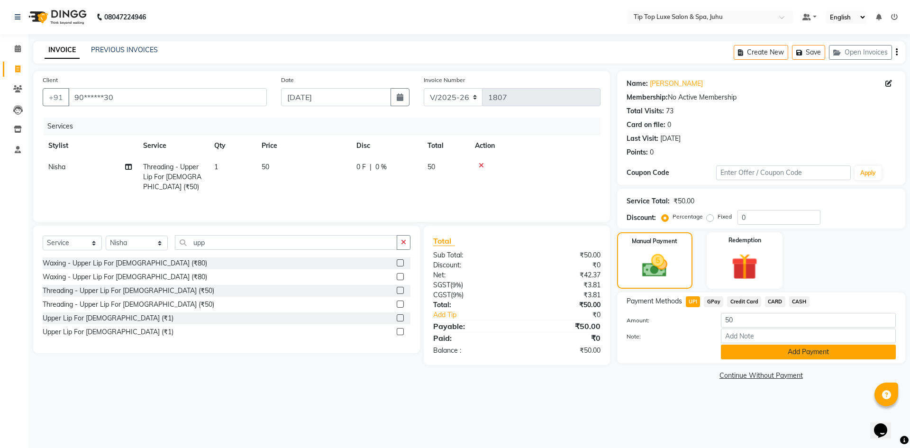
click at [733, 352] on button "Add Payment" at bounding box center [808, 352] width 175 height 15
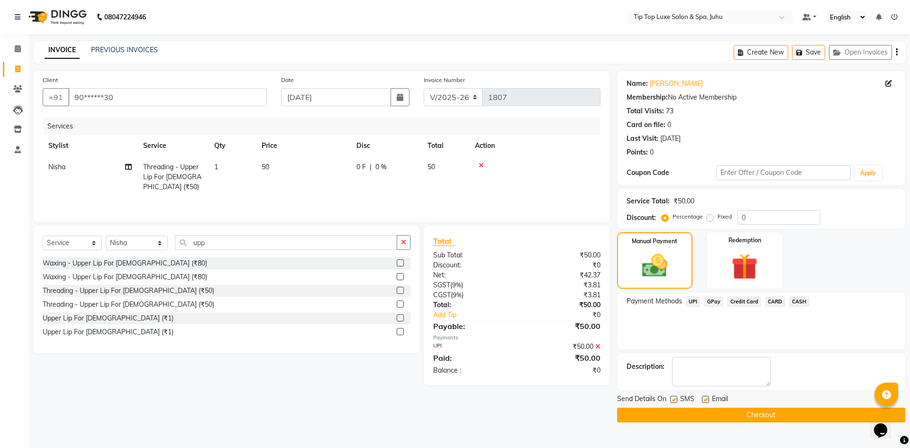
click at [712, 406] on div "Send Details On SMS Email Checkout" at bounding box center [761, 408] width 288 height 28
click at [711, 417] on button "Checkout" at bounding box center [761, 415] width 288 height 15
